Goal: Submit feedback/report problem

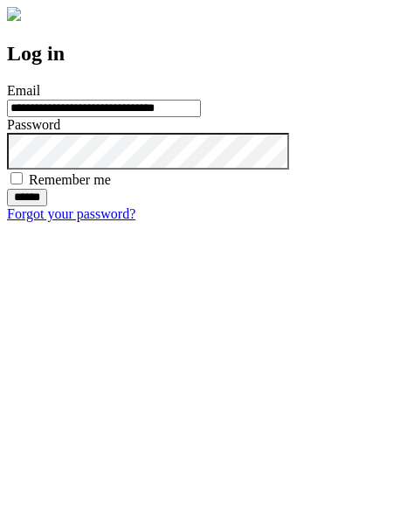
type input "**********"
click at [47, 206] on input "******" at bounding box center [27, 197] width 40 height 17
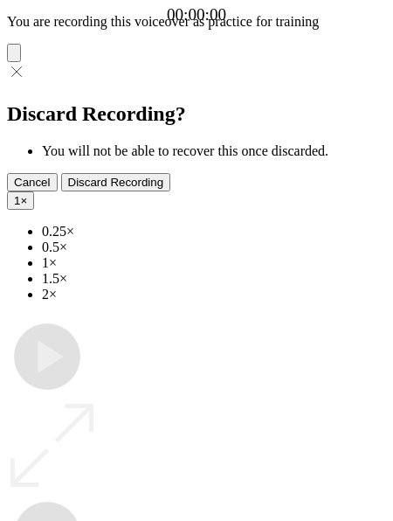
type input "**********"
